Goal: Task Accomplishment & Management: Complete application form

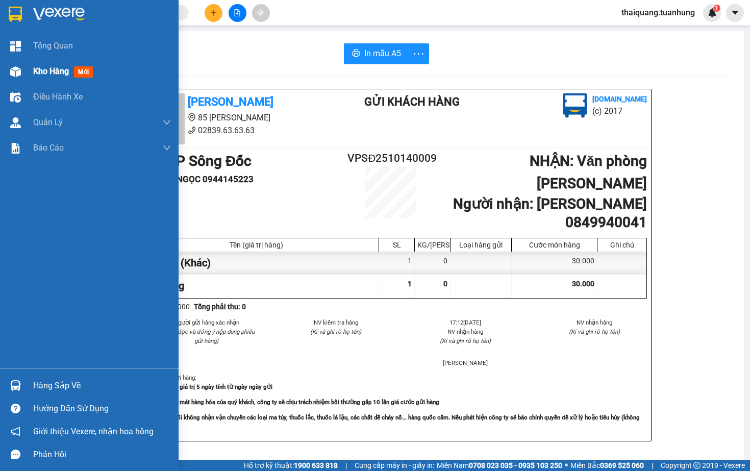
click at [57, 74] on span "Kho hàng" at bounding box center [51, 71] width 36 height 10
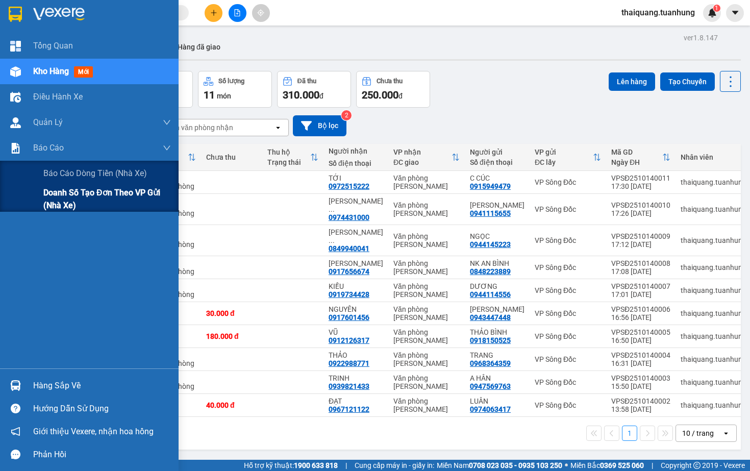
click at [87, 193] on span "Doanh số tạo đơn theo VP gửi (nhà xe)" at bounding box center [107, 199] width 128 height 26
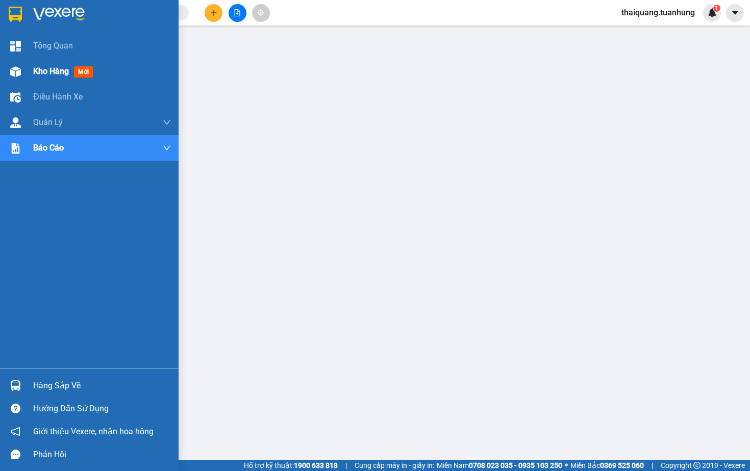
click at [61, 66] on div "Kho hàng mới" at bounding box center [65, 71] width 64 height 13
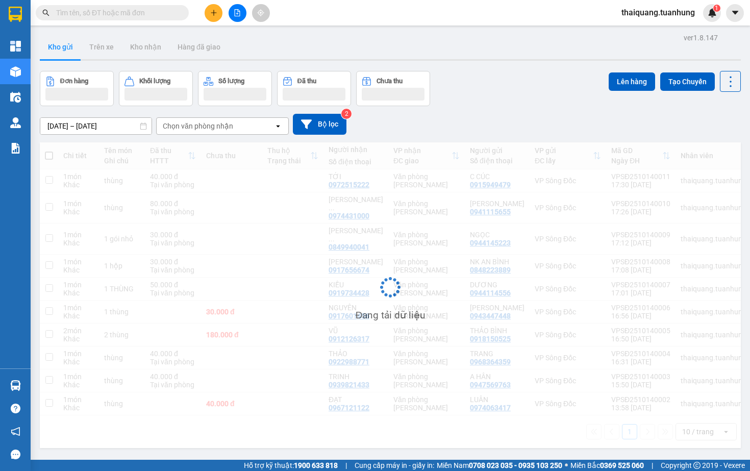
click at [501, 76] on div "Đơn hàng Khối lượng Số lượng Đã thu Chưa thu Lên hàng Tạo Chuyến" at bounding box center [390, 88] width 701 height 35
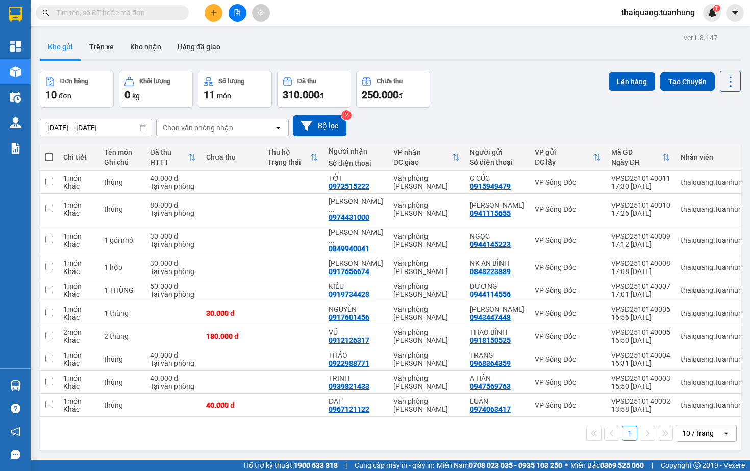
click at [465, 90] on div "Đơn hàng 10 đơn Khối lượng 0 kg Số lượng 11 món Đã thu 310.000 đ Chưa thu 250.0…" at bounding box center [390, 89] width 701 height 37
click at [152, 51] on button "Kho nhận" at bounding box center [145, 47] width 47 height 24
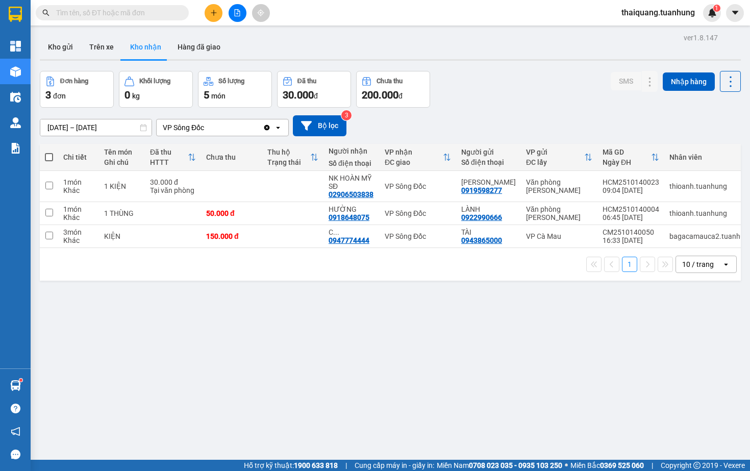
click at [535, 103] on div "Đơn hàng 3 đơn Khối lượng 0 kg Số lượng 5 món Đã thu 30.000 đ Chưa thu 200.000 …" at bounding box center [390, 89] width 701 height 37
click at [67, 38] on button "Kho gửi" at bounding box center [60, 47] width 41 height 24
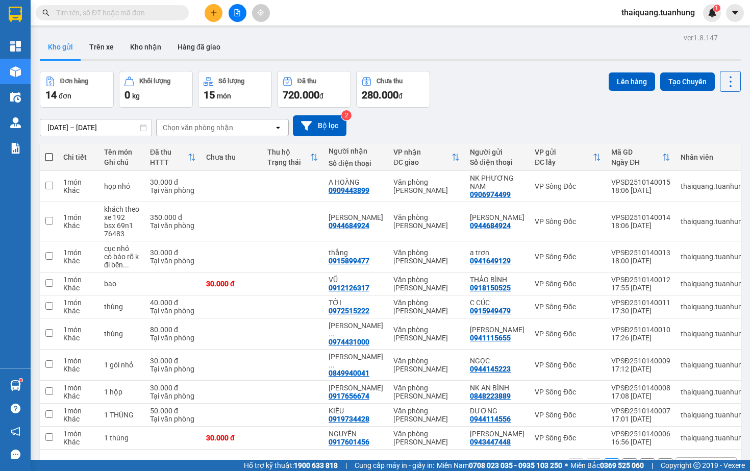
click at [528, 65] on div "ver 1.8.147 Kho gửi Trên xe Kho nhận Hàng đã giao Đơn hàng 14 đơn Khối lượng 0 …" at bounding box center [390, 266] width 709 height 471
click at [139, 51] on button "Kho nhận" at bounding box center [145, 47] width 47 height 24
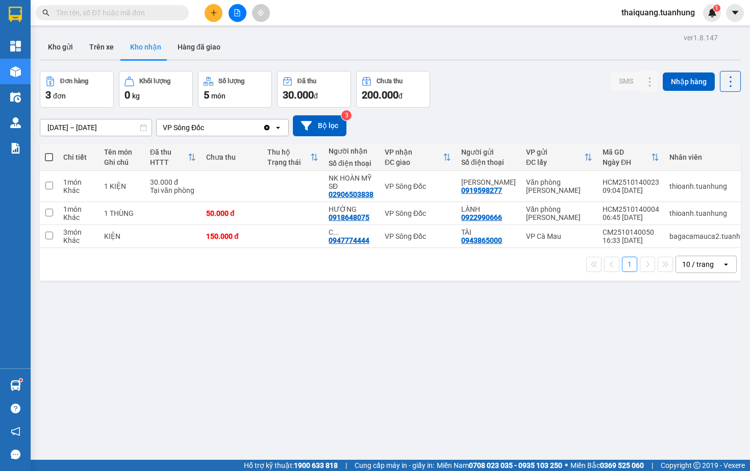
click at [505, 105] on div "Đơn hàng 3 đơn Khối lượng 0 kg Số lượng 5 món Đã thu 30.000 đ Chưa thu 200.000 …" at bounding box center [390, 89] width 701 height 37
click at [483, 114] on div "[DATE] – [DATE] Press the down arrow key to interact with the calendar and sele…" at bounding box center [390, 126] width 701 height 36
click at [45, 51] on button "Kho gửi" at bounding box center [60, 47] width 41 height 24
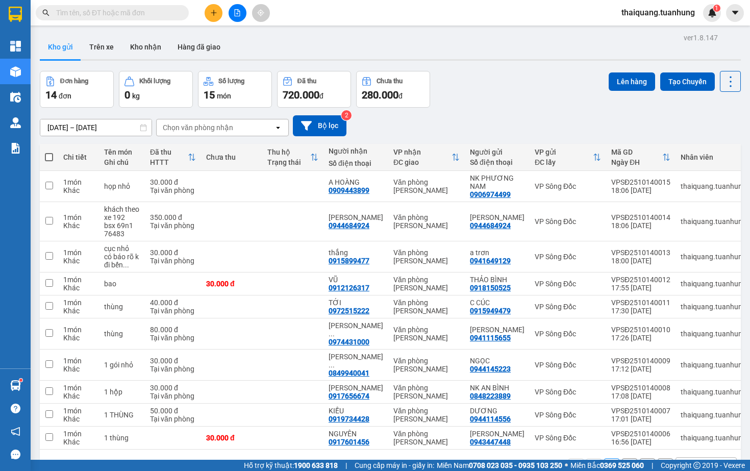
click at [483, 88] on div "Đơn hàng 14 đơn Khối lượng 0 kg Số lượng 15 món Đã thu 720.000 đ Chưa thu 280.0…" at bounding box center [390, 89] width 701 height 37
click at [142, 53] on button "Kho nhận" at bounding box center [145, 47] width 47 height 24
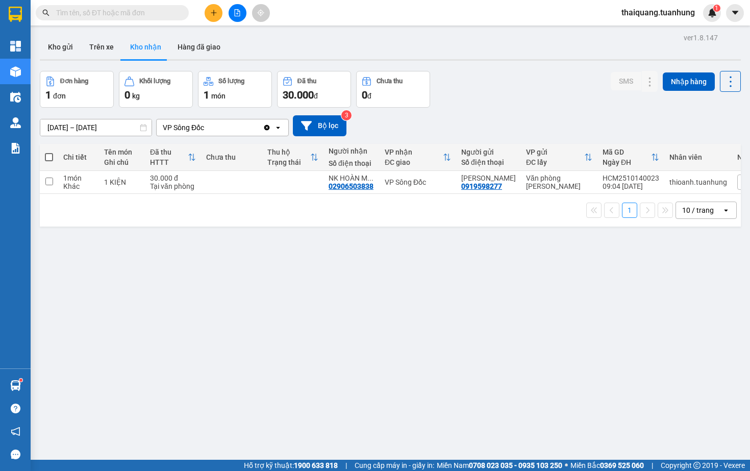
click at [497, 114] on div "[DATE] – [DATE] Press the down arrow key to interact with the calendar and sele…" at bounding box center [390, 126] width 701 height 36
click at [215, 15] on icon "plus" at bounding box center [213, 12] width 7 height 7
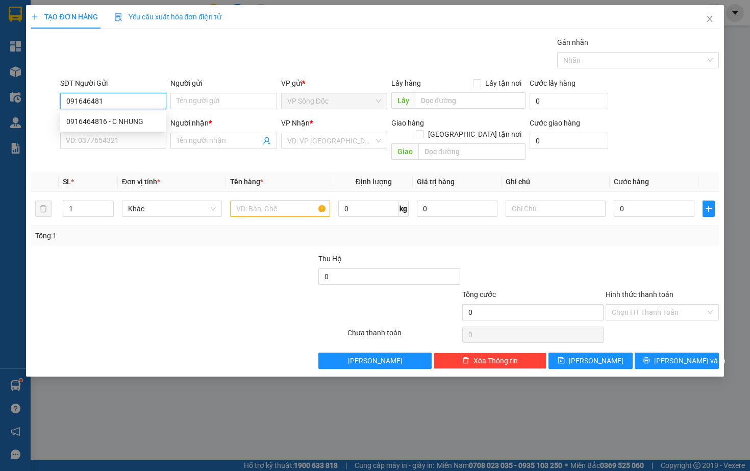
type input "0916464816"
click at [104, 122] on div "0916464816 - C NHUNG" at bounding box center [113, 121] width 94 height 11
type input "C NHUNG"
type input "0916464816"
click at [108, 147] on input "SĐT Người Nhận *" at bounding box center [113, 141] width 106 height 16
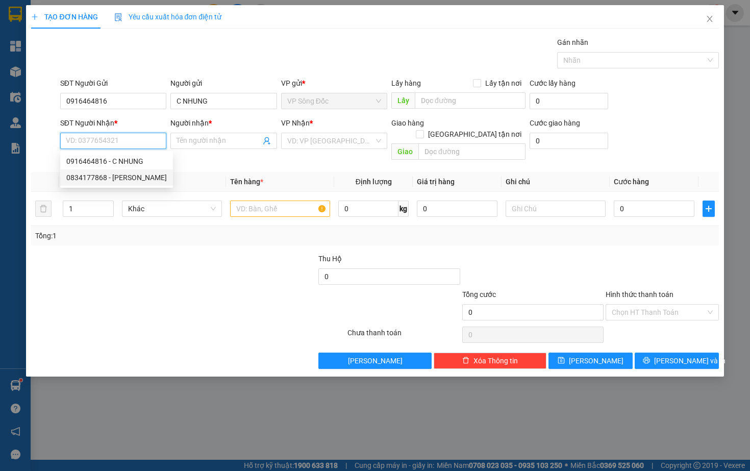
click at [114, 176] on div "0834177868 - [PERSON_NAME]" at bounding box center [116, 177] width 101 height 11
type input "0834177868"
type input "THANH"
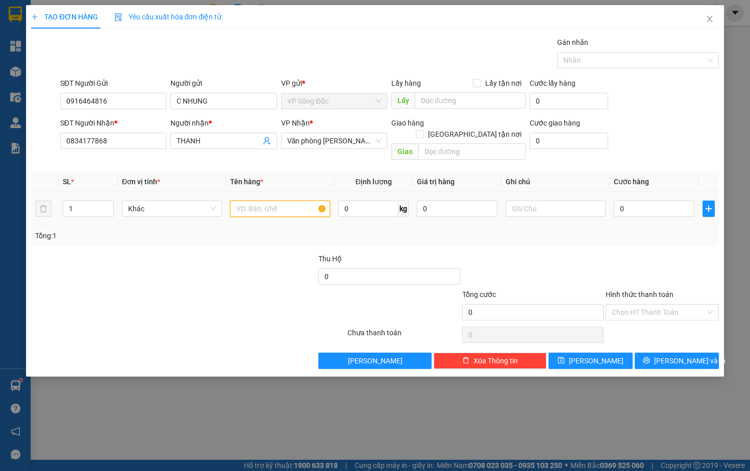
click at [261, 201] on input "text" at bounding box center [280, 209] width 100 height 16
type input "1 thùng"
type input "3"
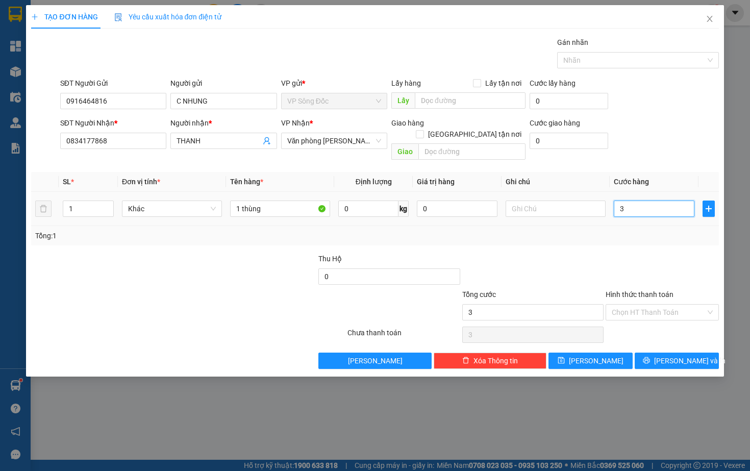
type input "30"
type input "300"
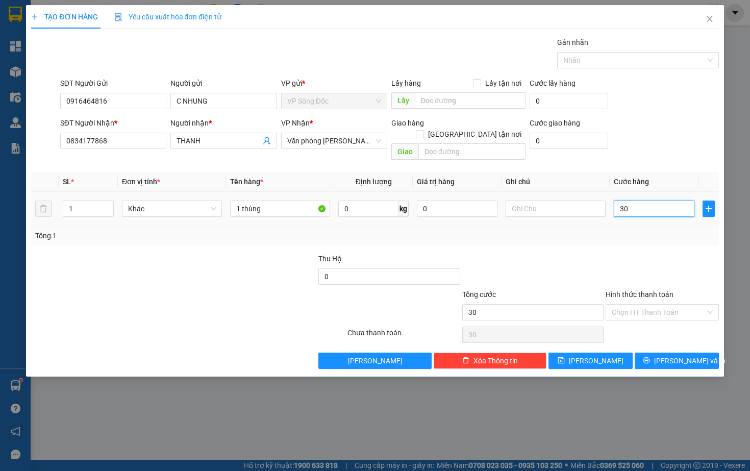
type input "300"
type input "3.000"
type input "30.000"
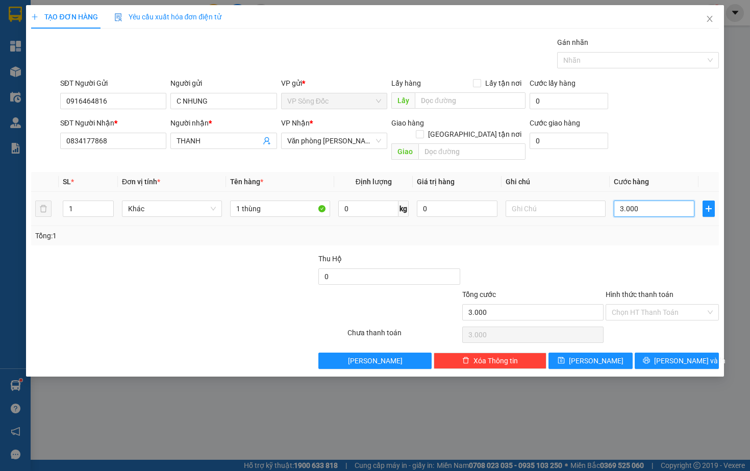
type input "30.000"
click at [670, 355] on span "[PERSON_NAME] và In" at bounding box center [689, 360] width 71 height 11
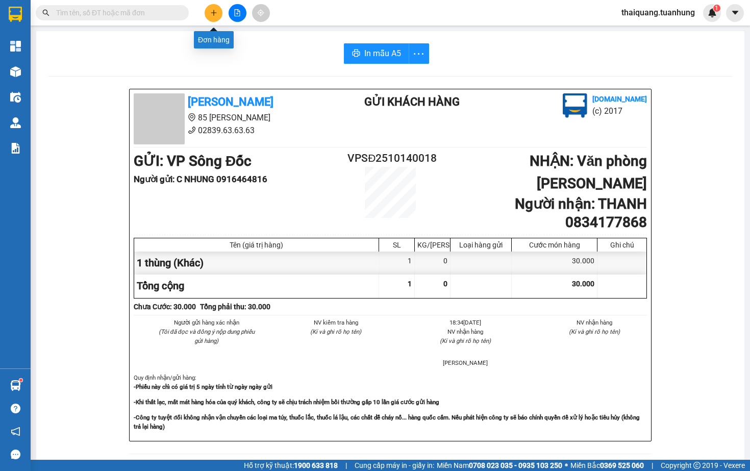
click at [213, 14] on icon "plus" at bounding box center [213, 12] width 7 height 7
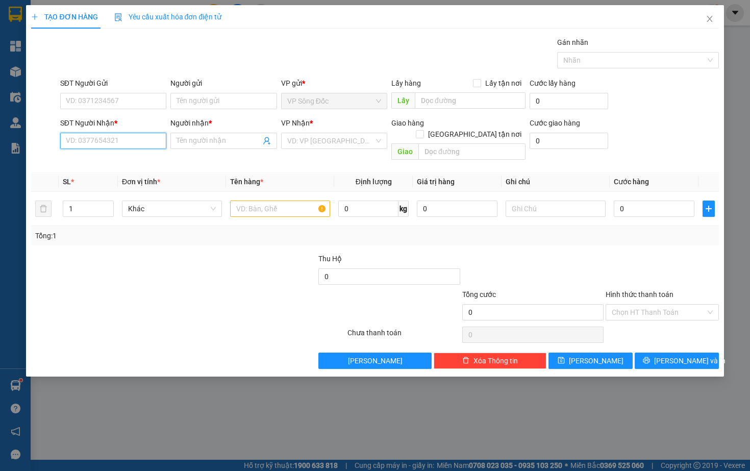
click at [114, 144] on input "SĐT Người Nhận *" at bounding box center [113, 141] width 106 height 16
type input "0919598277"
click at [122, 160] on div "0919598277 - [PERSON_NAME]" at bounding box center [116, 161] width 101 height 11
type input "[PERSON_NAME]"
type input "0919598277"
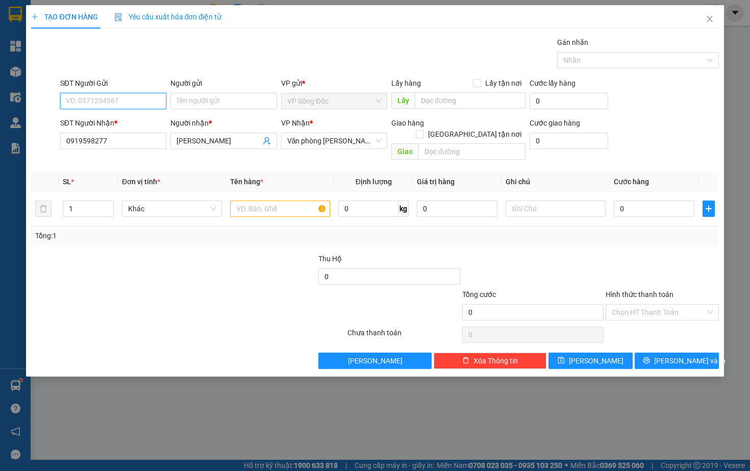
click at [112, 105] on input "SĐT Người Gửi" at bounding box center [113, 101] width 106 height 16
type input "0865907068"
click at [130, 121] on div "0865907068 - NK [GEOGRAPHIC_DATA]" at bounding box center [129, 121] width 126 height 11
type input "NK HOA MỸ"
type input "0865907068"
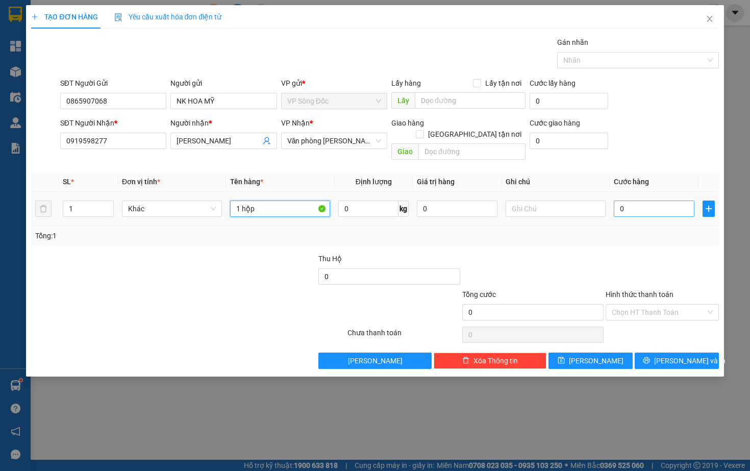
type input "1 hộp"
click at [647, 201] on input "0" at bounding box center [654, 209] width 81 height 16
type input "03"
type input "3"
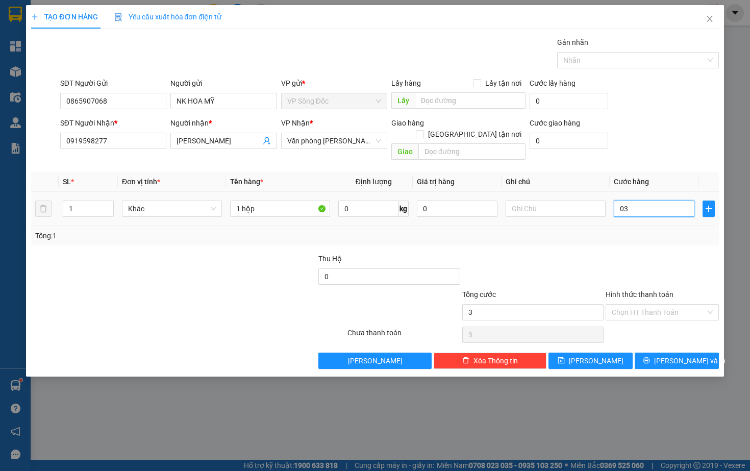
type input "030"
type input "30"
type input "0.300"
type input "300"
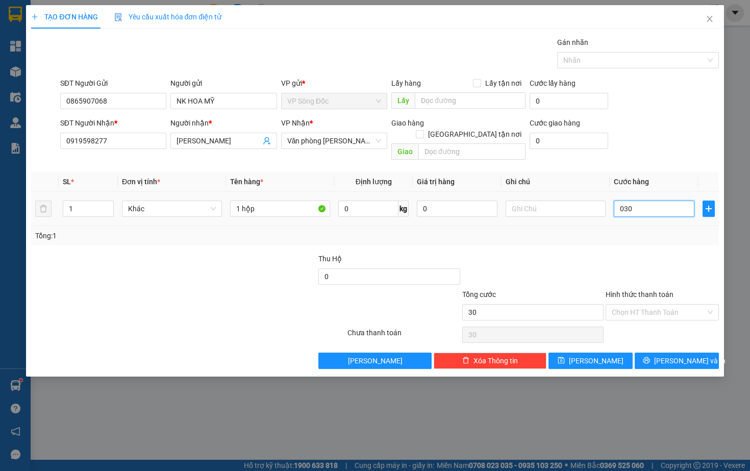
type input "300"
type input "03.000"
type input "3.000"
type input "030.000"
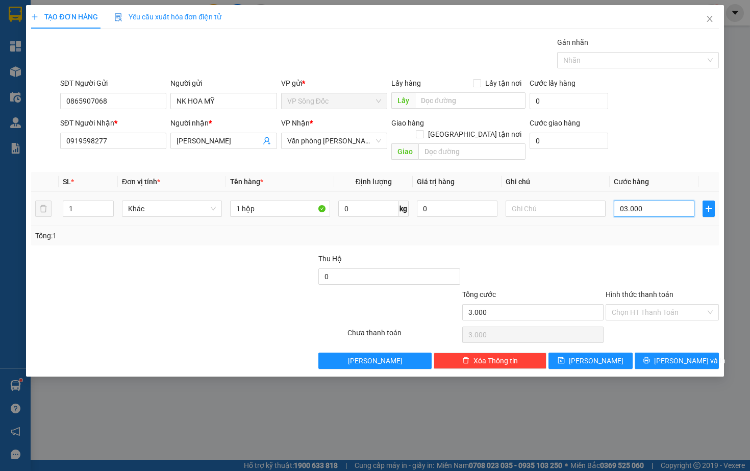
type input "30.000"
click at [666, 353] on button "[PERSON_NAME] và In" at bounding box center [677, 361] width 84 height 16
type input "30.000"
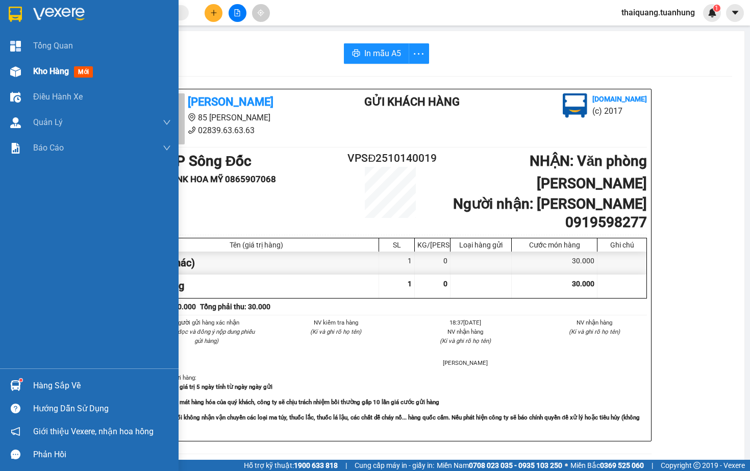
click at [27, 70] on div "Kho hàng mới" at bounding box center [89, 72] width 179 height 26
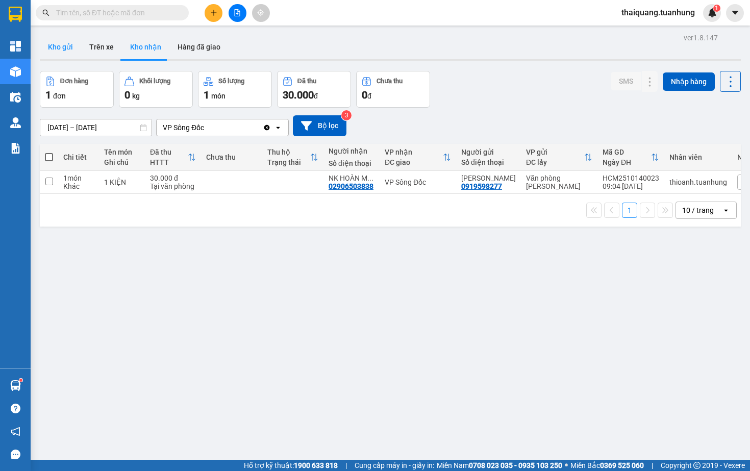
click at [60, 50] on button "Kho gửi" at bounding box center [60, 47] width 41 height 24
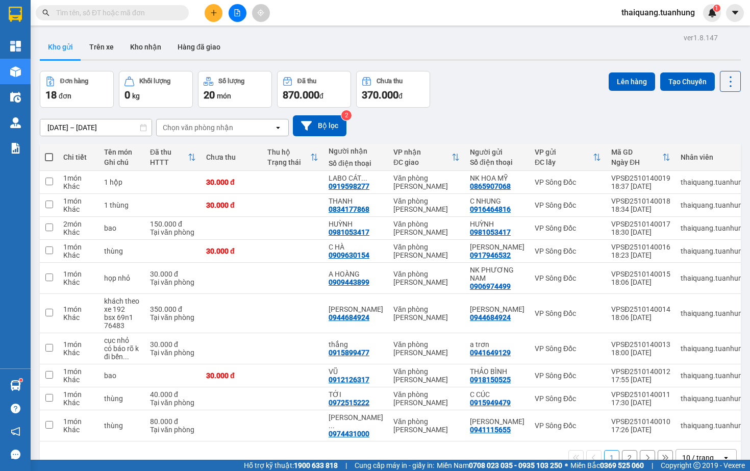
click at [523, 104] on div "Đơn hàng 18 đơn Khối lượng 0 kg Số lượng 20 món Đã thu 870.000 đ Chưa thu 370.0…" at bounding box center [390, 89] width 701 height 37
click at [141, 42] on button "Kho nhận" at bounding box center [145, 47] width 47 height 24
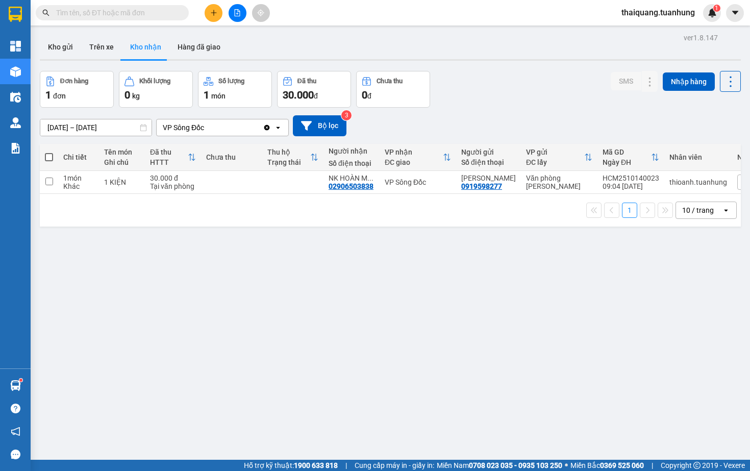
click at [528, 93] on div "Đơn hàng 1 đơn Khối lượng 0 kg Số lượng 1 món Đã thu 30.000 đ Chưa thu 0 đ SMS …" at bounding box center [390, 89] width 701 height 37
click at [47, 51] on button "Kho gửi" at bounding box center [60, 47] width 41 height 24
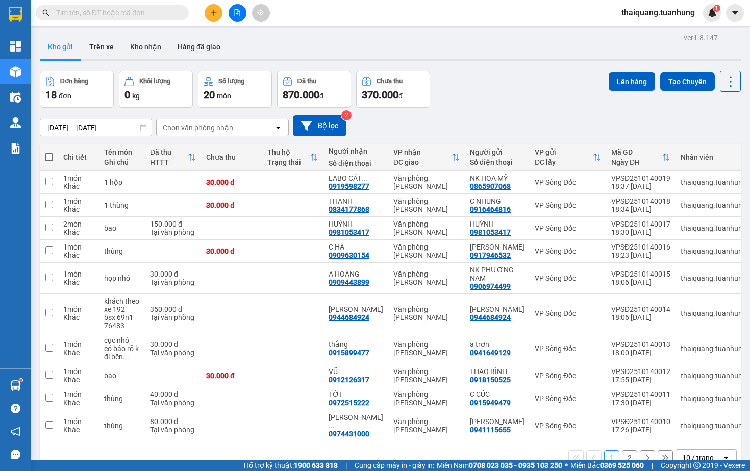
click at [474, 94] on div "Đơn hàng 18 đơn Khối lượng 0 kg Số lượng 20 món Đã thu 870.000 đ Chưa thu 370.0…" at bounding box center [390, 89] width 701 height 37
click at [476, 116] on div "[DATE] – [DATE] Press the down arrow key to interact with the calendar and sele…" at bounding box center [390, 125] width 701 height 21
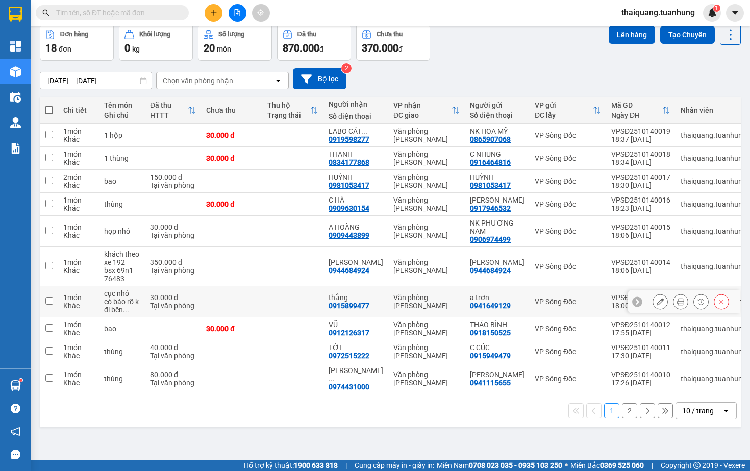
scroll to position [47, 0]
click at [423, 419] on div "1 2 10 / trang open" at bounding box center [390, 410] width 693 height 17
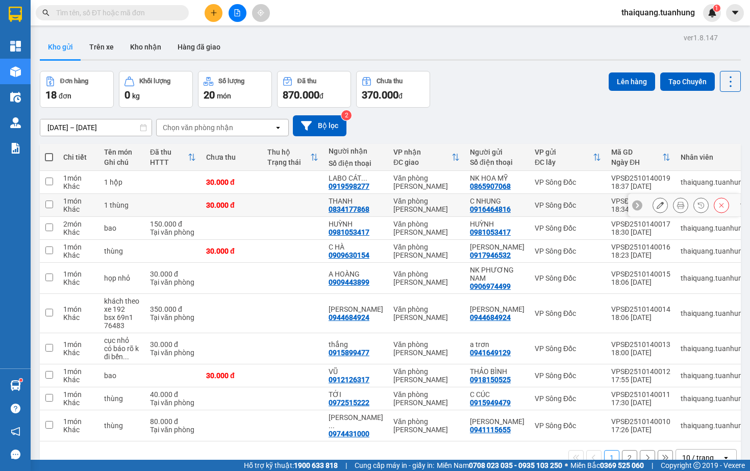
scroll to position [0, 0]
